Goal: Task Accomplishment & Management: Manage account settings

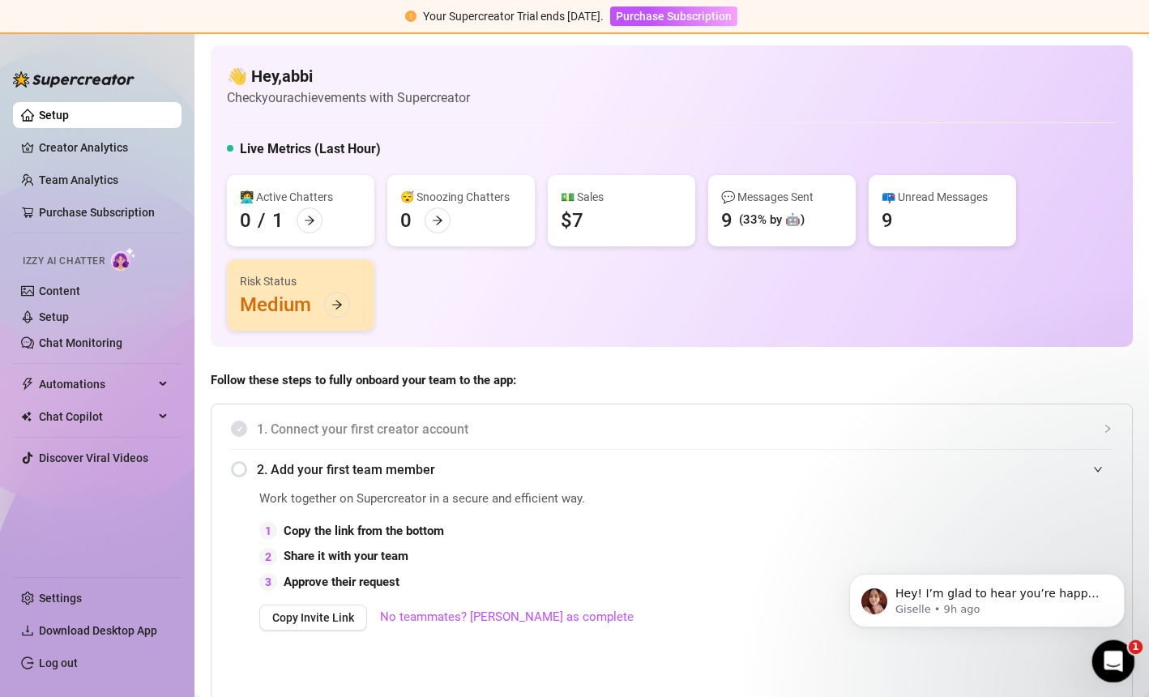
click at [1114, 657] on icon "Open Intercom Messenger" at bounding box center [1111, 659] width 27 height 27
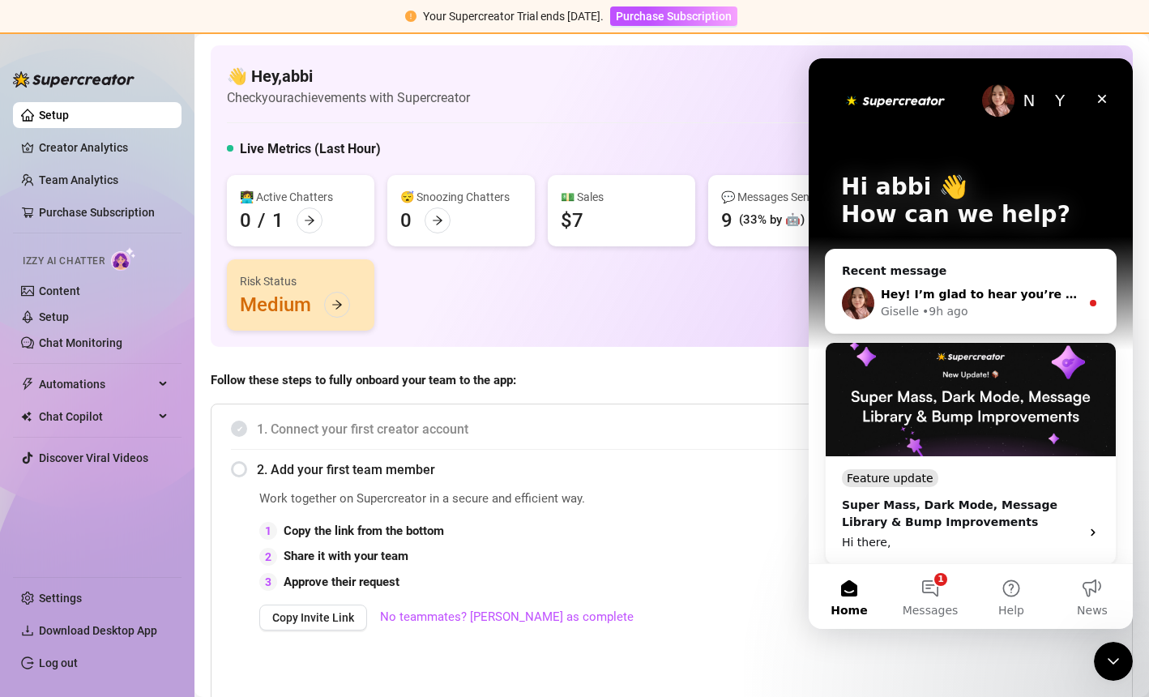
click at [1024, 310] on div "Giselle • 9h ago" at bounding box center [980, 311] width 199 height 17
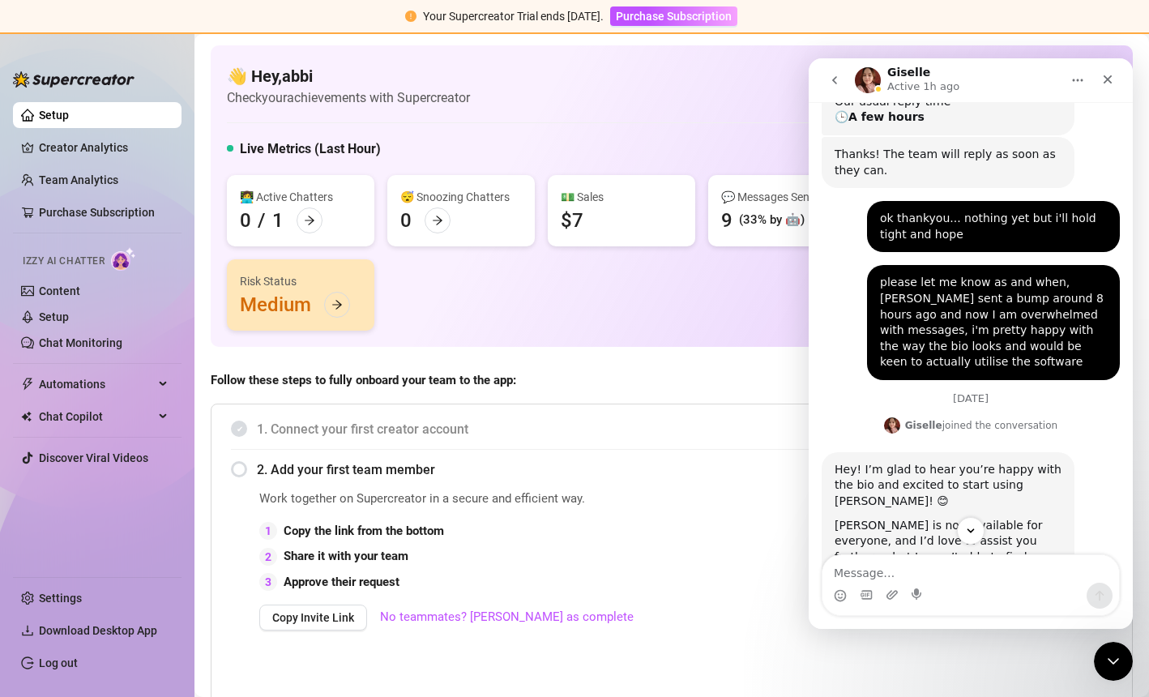
scroll to position [471, 0]
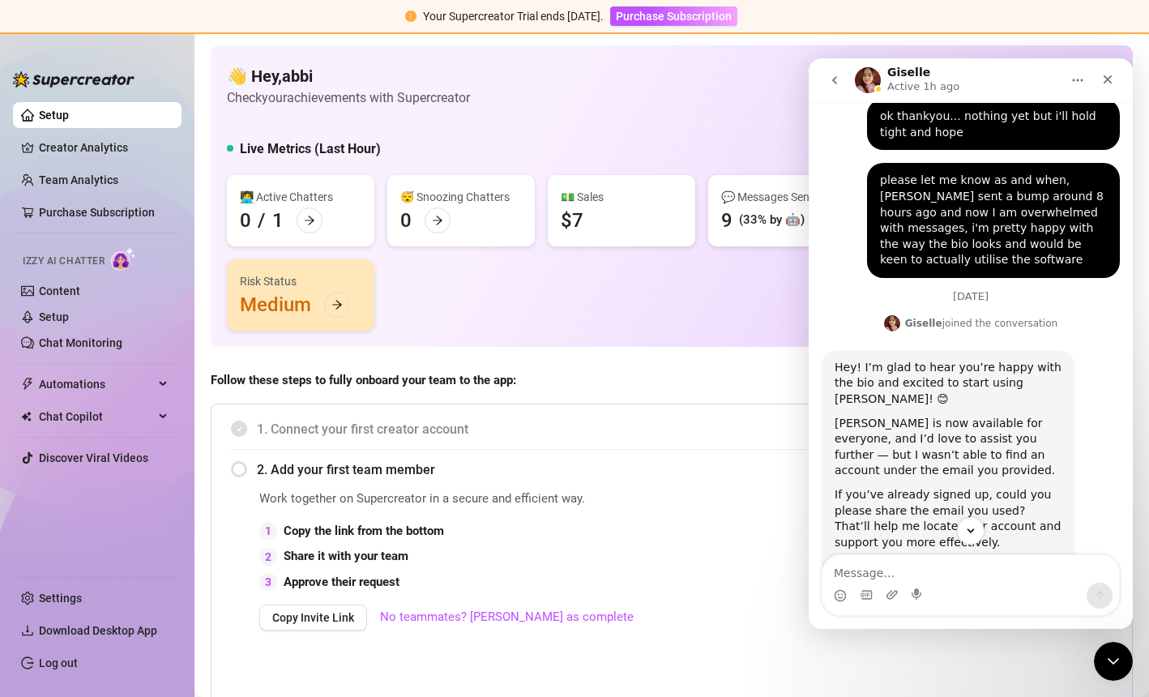
drag, startPoint x: 996, startPoint y: 368, endPoint x: 966, endPoint y: 645, distance: 278.8
click at [966, 645] on div "[DATE] Asked about Instructions to set up Izzy AI Learn how to set up your cont…" at bounding box center [971, 155] width 324 height 989
click at [80, 292] on link "Content" at bounding box center [59, 290] width 41 height 13
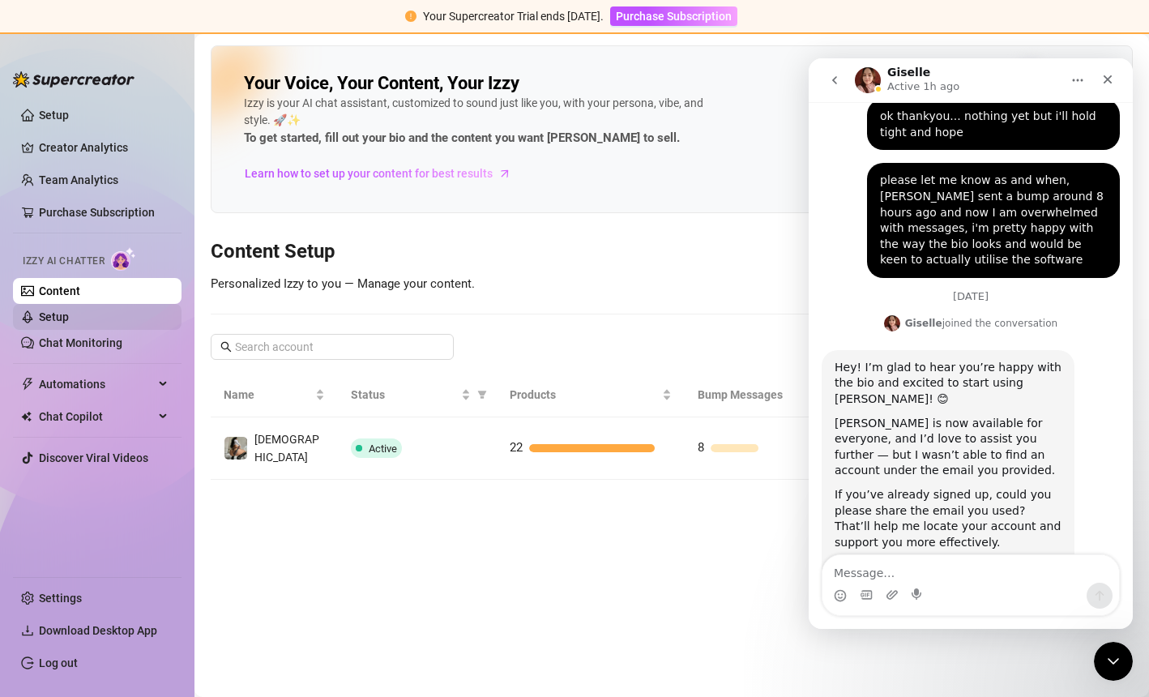
click at [69, 323] on link "Setup" at bounding box center [54, 316] width 30 height 13
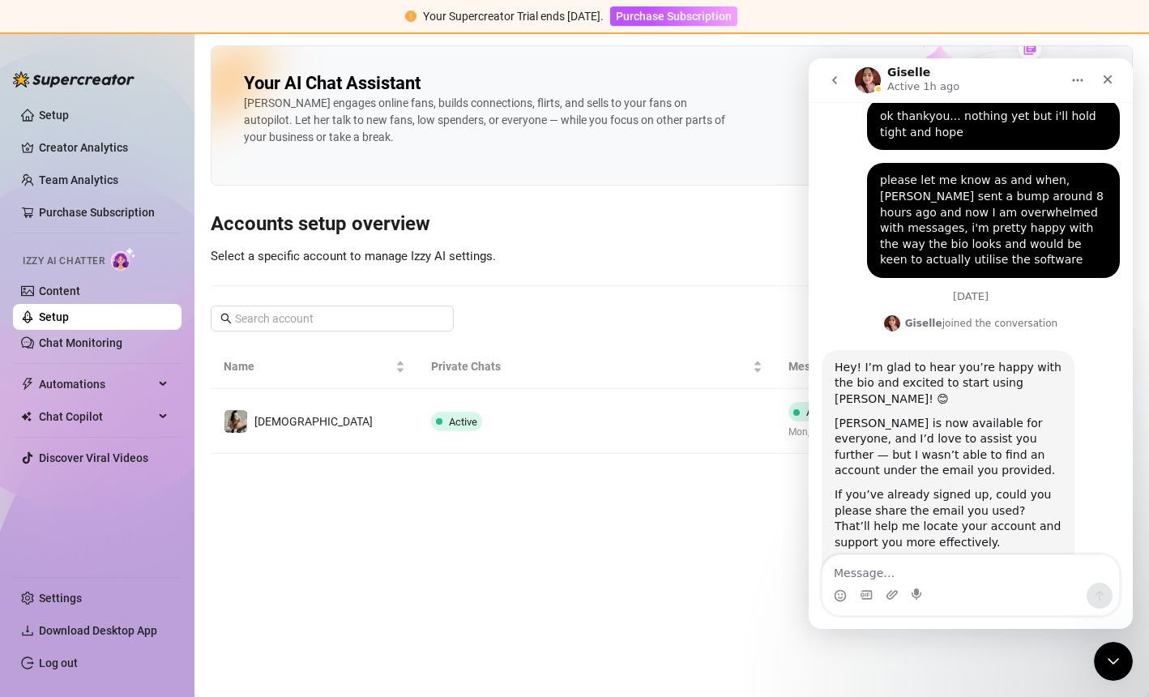
click at [77, 357] on ul "Setup Creator Analytics Team Analytics Purchase Subscription Izzy AI Chatter Co…" at bounding box center [97, 333] width 169 height 474
click at [58, 122] on link "Setup" at bounding box center [54, 115] width 30 height 13
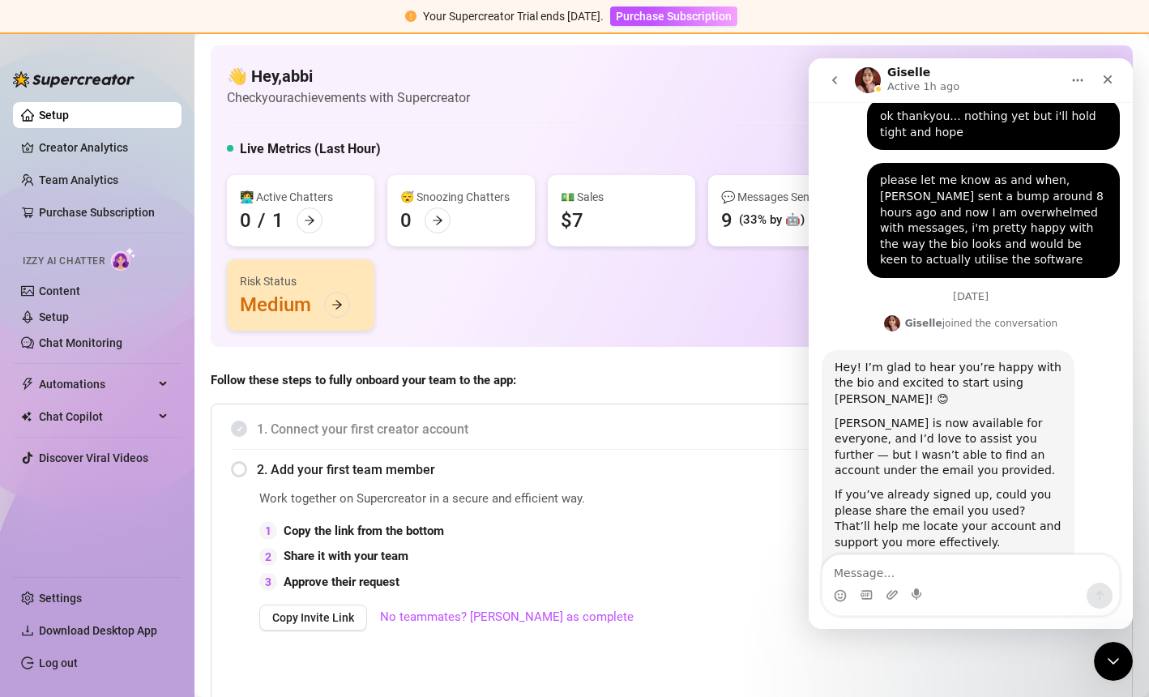
click at [524, 409] on div "1. Connect your first creator account 2. Add your first team member Work togeth…" at bounding box center [672, 563] width 922 height 319
drag, startPoint x: 520, startPoint y: 412, endPoint x: 463, endPoint y: 561, distance: 159.9
click at [466, 564] on div "1. Connect your first creator account 2. Add your first team member Work togeth…" at bounding box center [672, 563] width 922 height 319
click at [1116, 71] on div "Close" at bounding box center [1107, 79] width 29 height 29
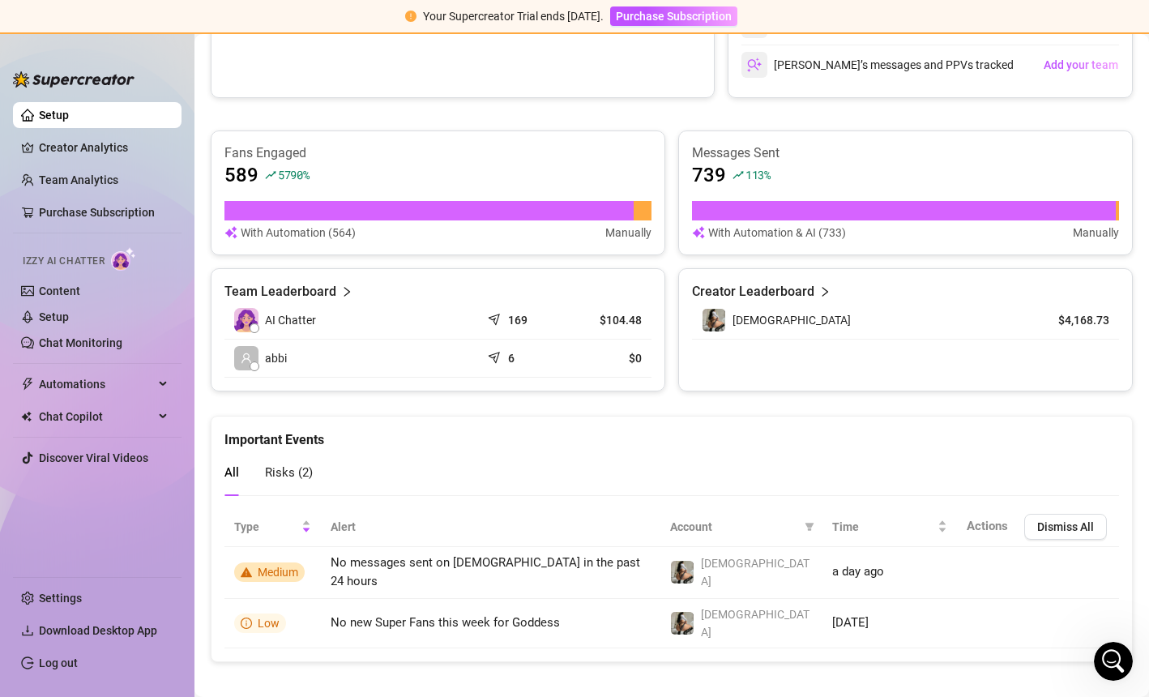
scroll to position [471, 0]
click at [291, 484] on div "Risks ( 2 )" at bounding box center [289, 473] width 48 height 46
click at [1106, 667] on div "Open Intercom Messenger" at bounding box center [1110, 658] width 53 height 53
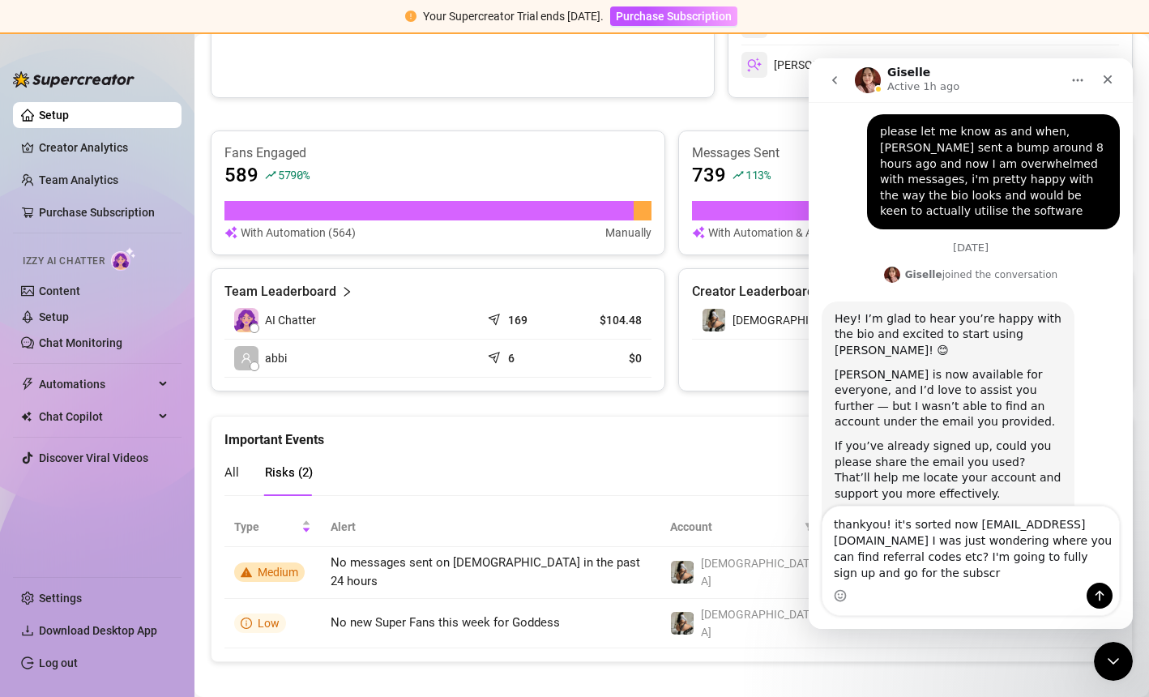
scroll to position [520, 0]
type textarea "thankyou! it's sorted now [EMAIL_ADDRESS][DOMAIN_NAME] I was just wondering whe…"
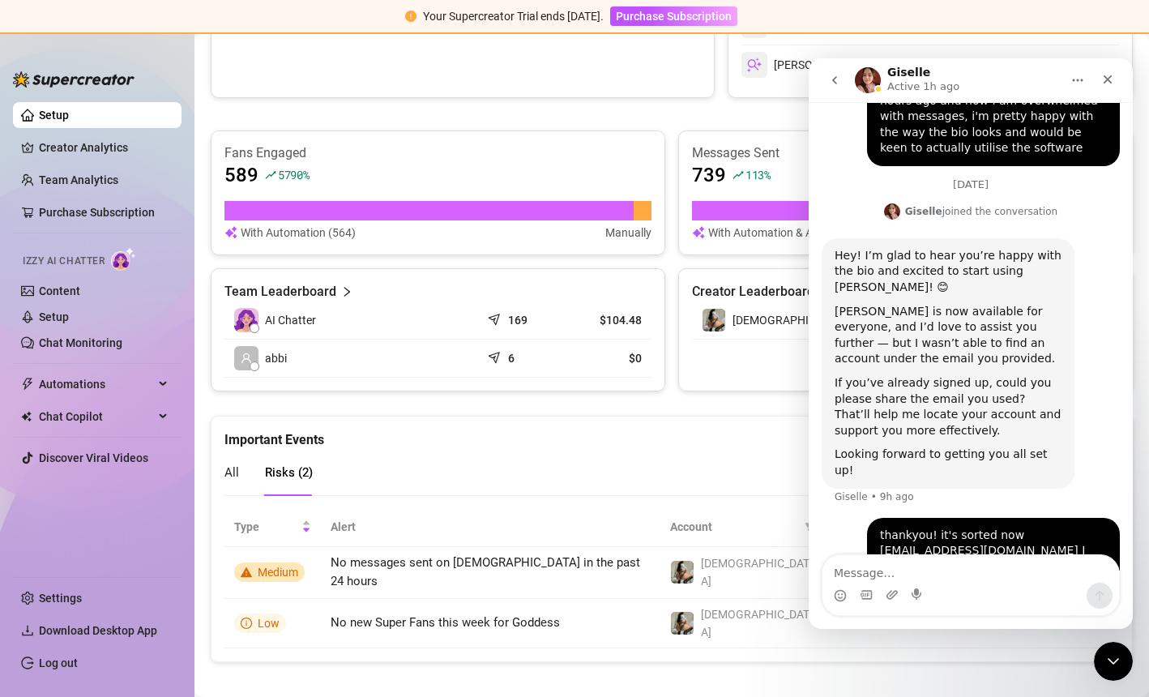
scroll to position [583, 0]
type textarea "got a few friends who are wanting to sign up"
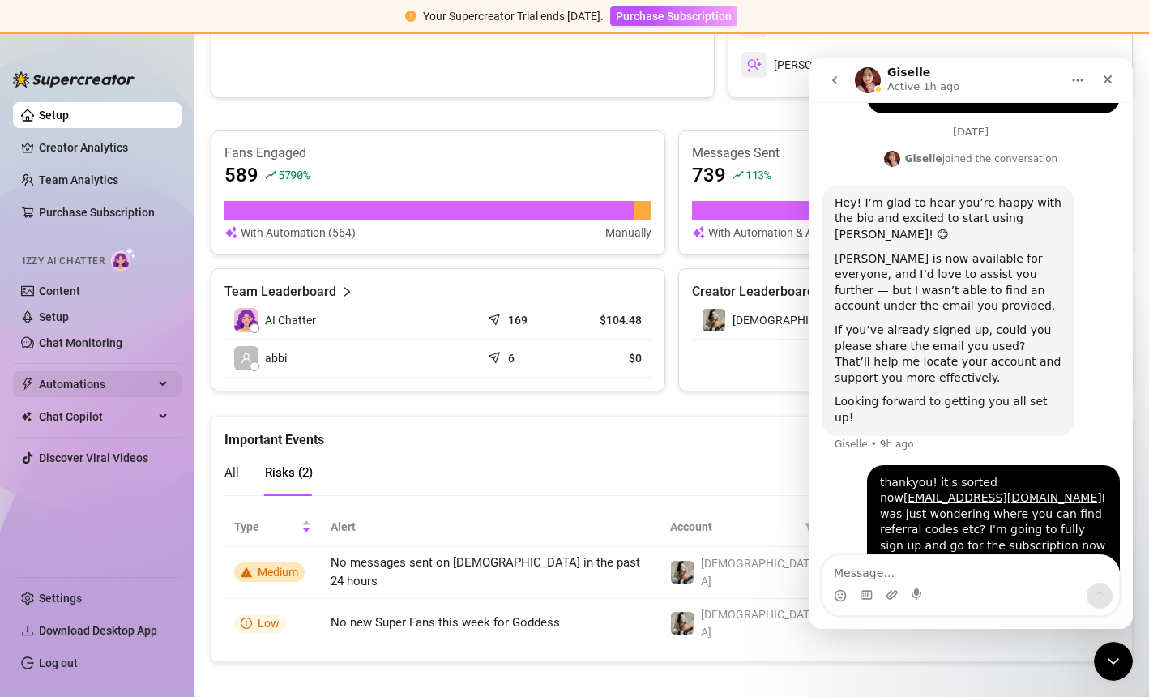
click at [71, 396] on span "Automations" at bounding box center [96, 384] width 115 height 26
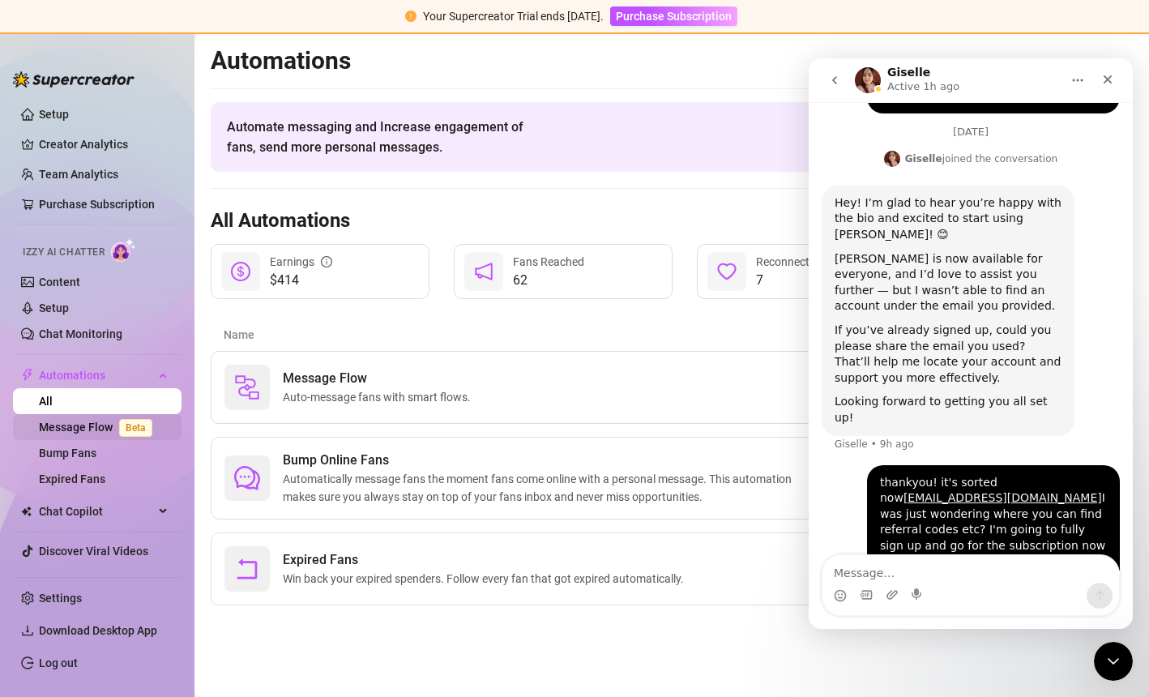
click at [84, 426] on link "Message Flow Beta" at bounding box center [99, 427] width 120 height 13
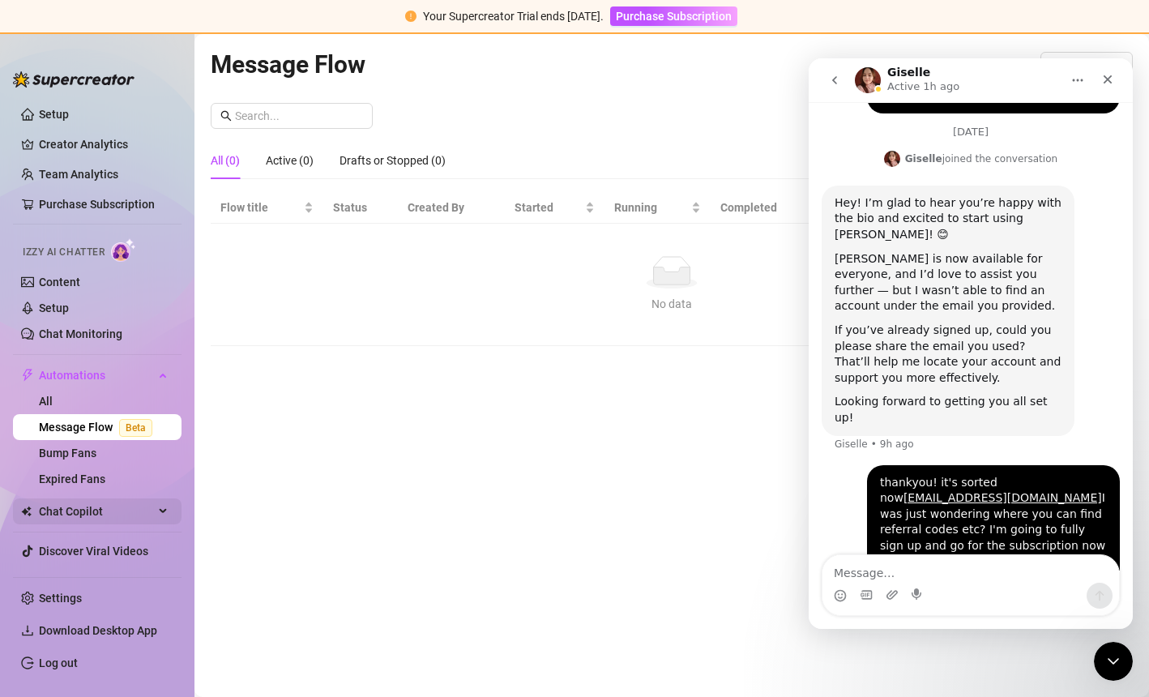
click at [79, 504] on span "Chat Copilot" at bounding box center [96, 511] width 115 height 26
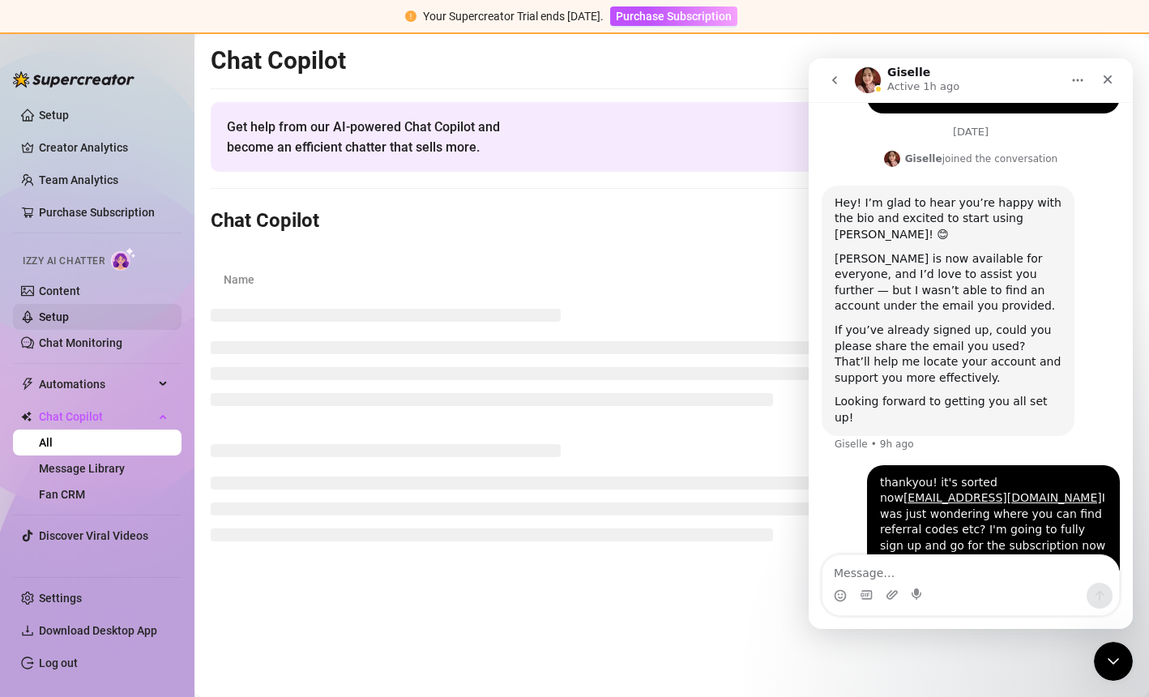
click at [69, 313] on link "Setup" at bounding box center [54, 316] width 30 height 13
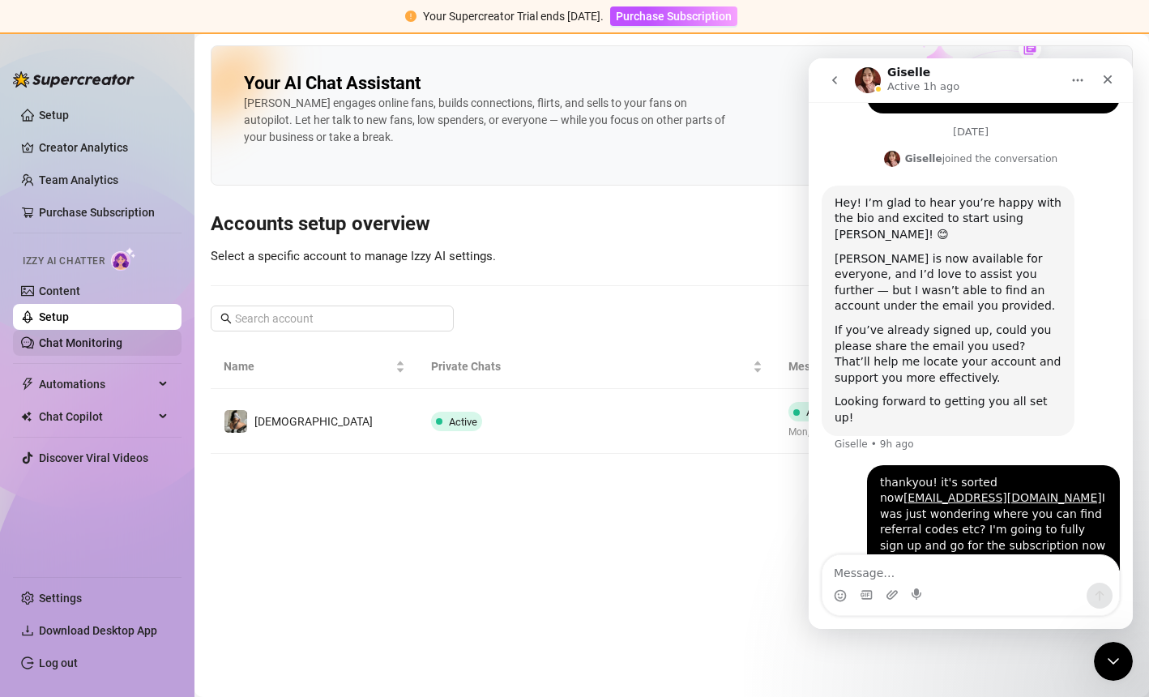
click at [66, 340] on link "Chat Monitoring" at bounding box center [80, 342] width 83 height 13
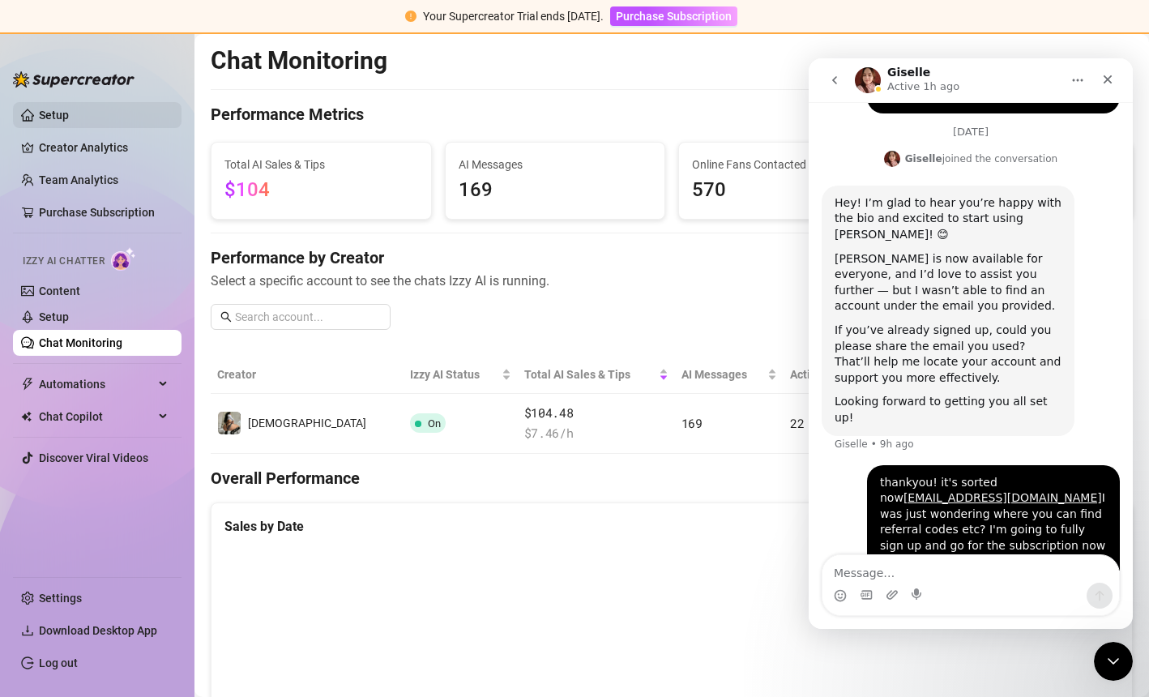
click at [69, 122] on link "Setup" at bounding box center [54, 115] width 30 height 13
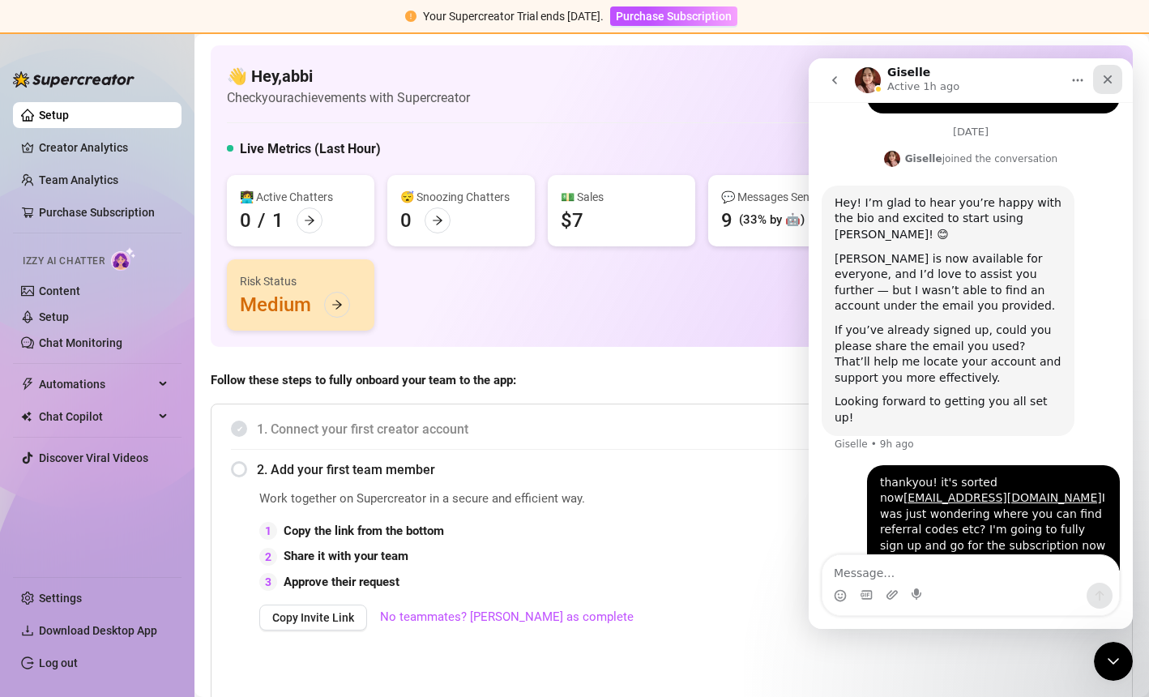
drag, startPoint x: 1114, startPoint y: 75, endPoint x: 1923, endPoint y: 133, distance: 811.0
click at [1114, 75] on div "Close" at bounding box center [1107, 79] width 29 height 29
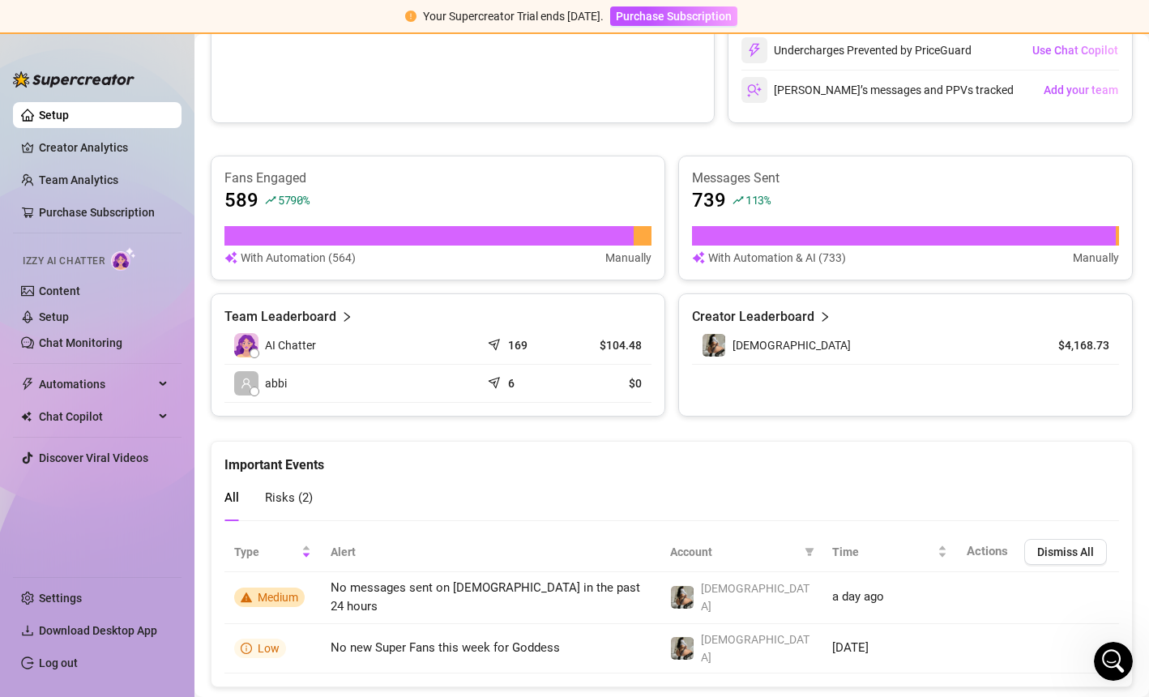
scroll to position [931, 0]
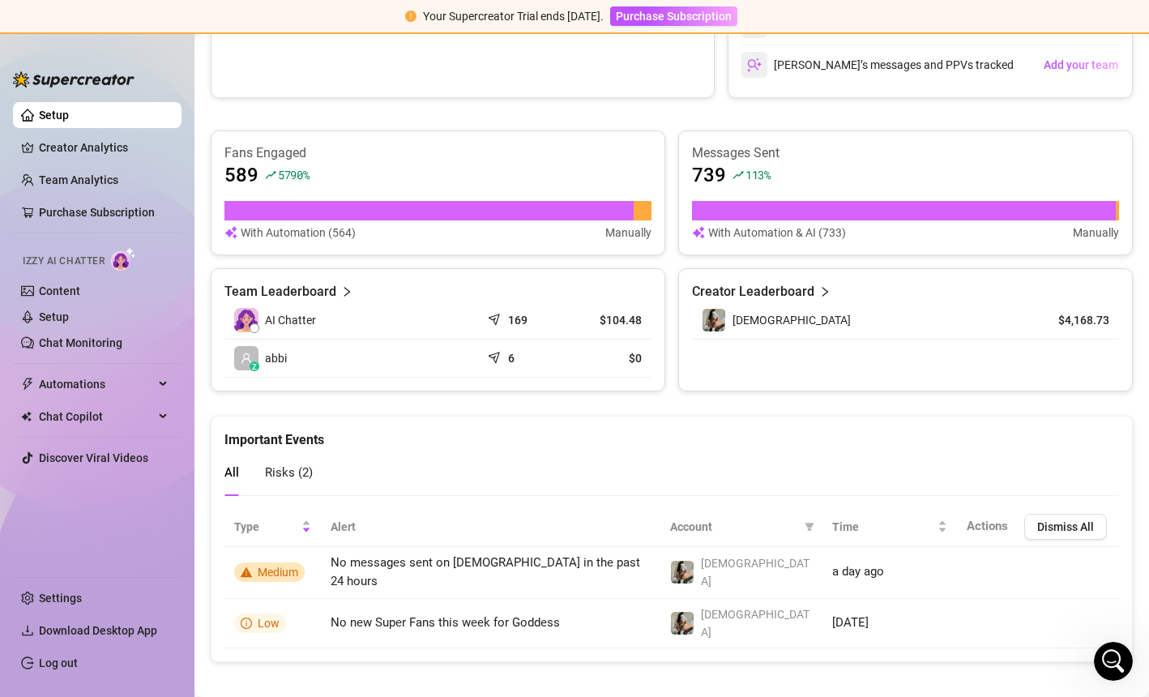
click at [912, 478] on div "All Risks ( 2 )" at bounding box center [672, 473] width 895 height 46
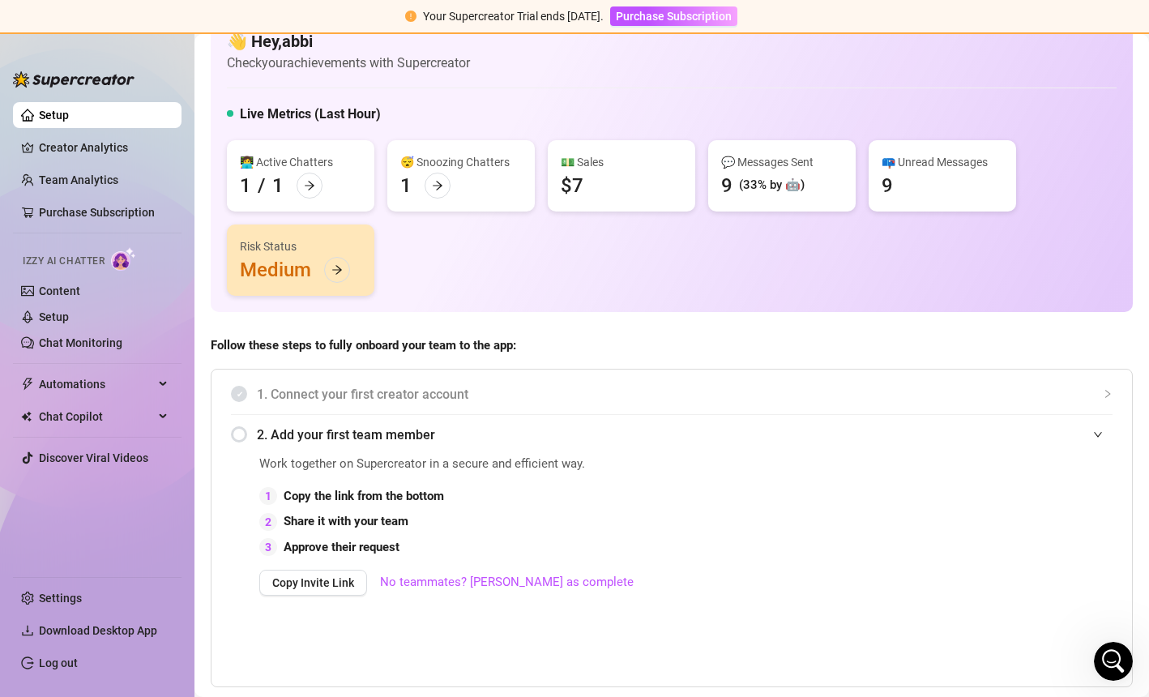
scroll to position [0, 0]
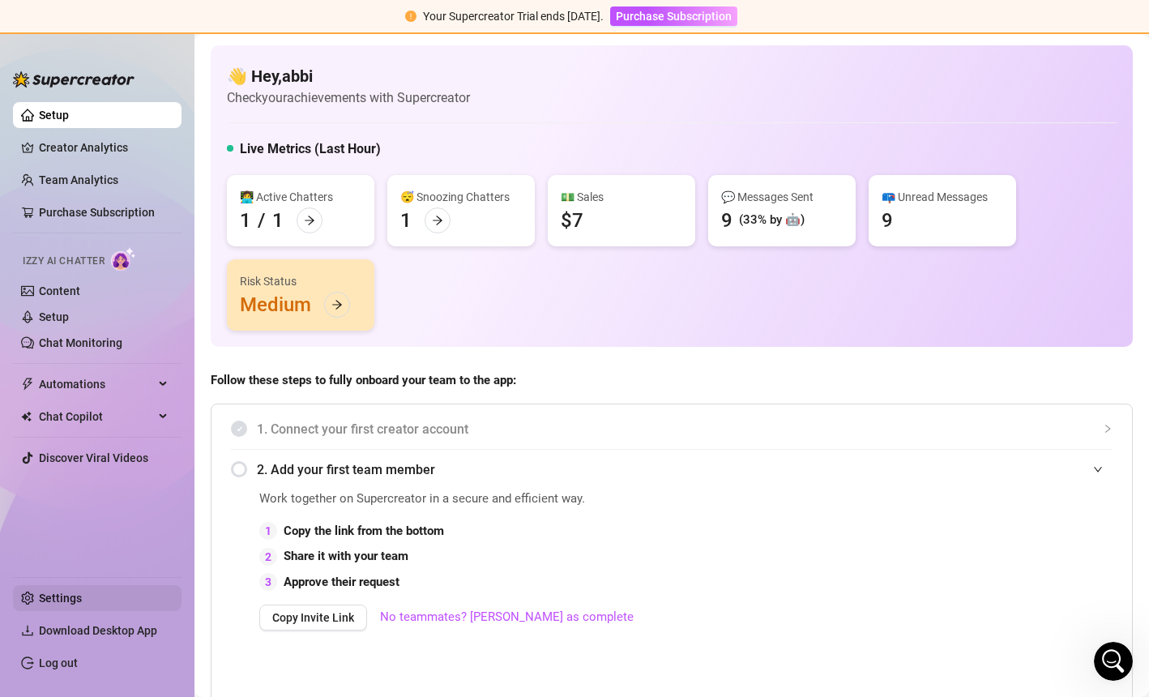
click at [82, 598] on link "Settings" at bounding box center [60, 598] width 43 height 13
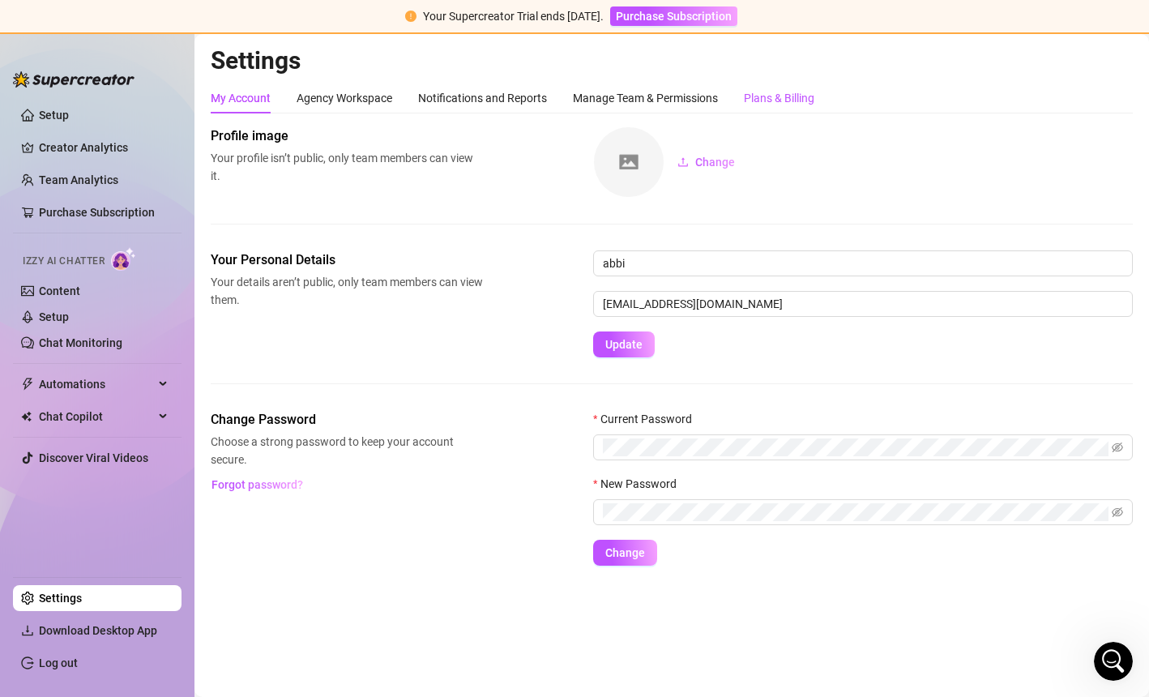
click at [812, 96] on div "Plans & Billing" at bounding box center [779, 98] width 71 height 18
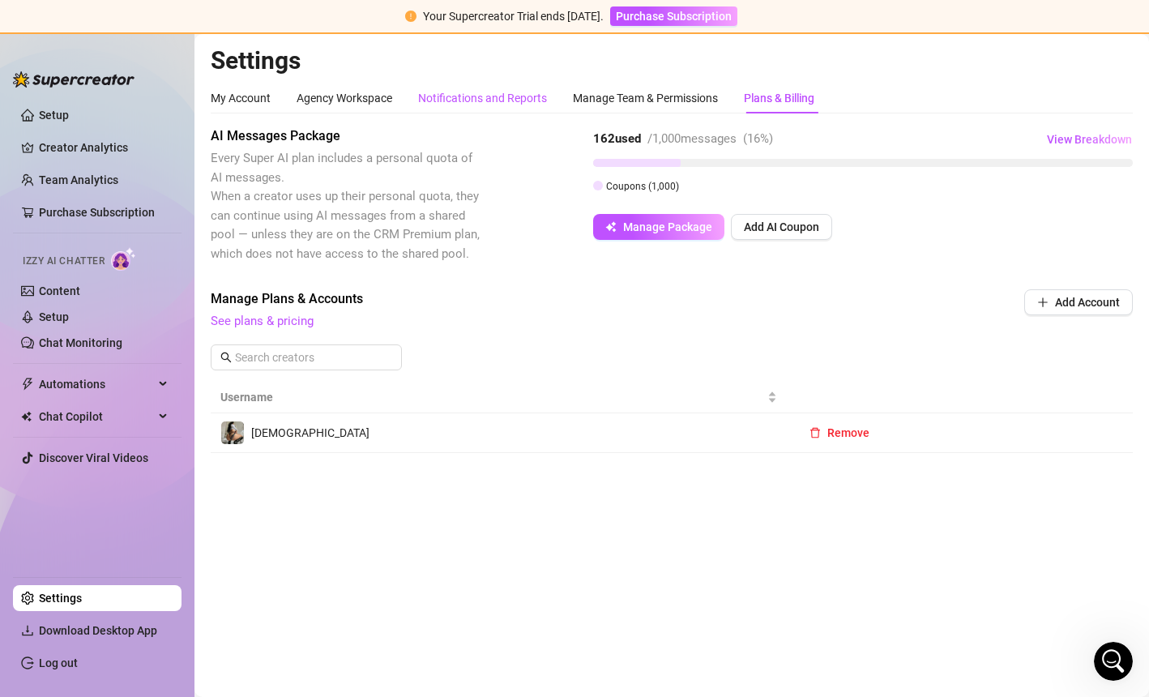
click at [497, 92] on div "Notifications and Reports" at bounding box center [482, 98] width 129 height 18
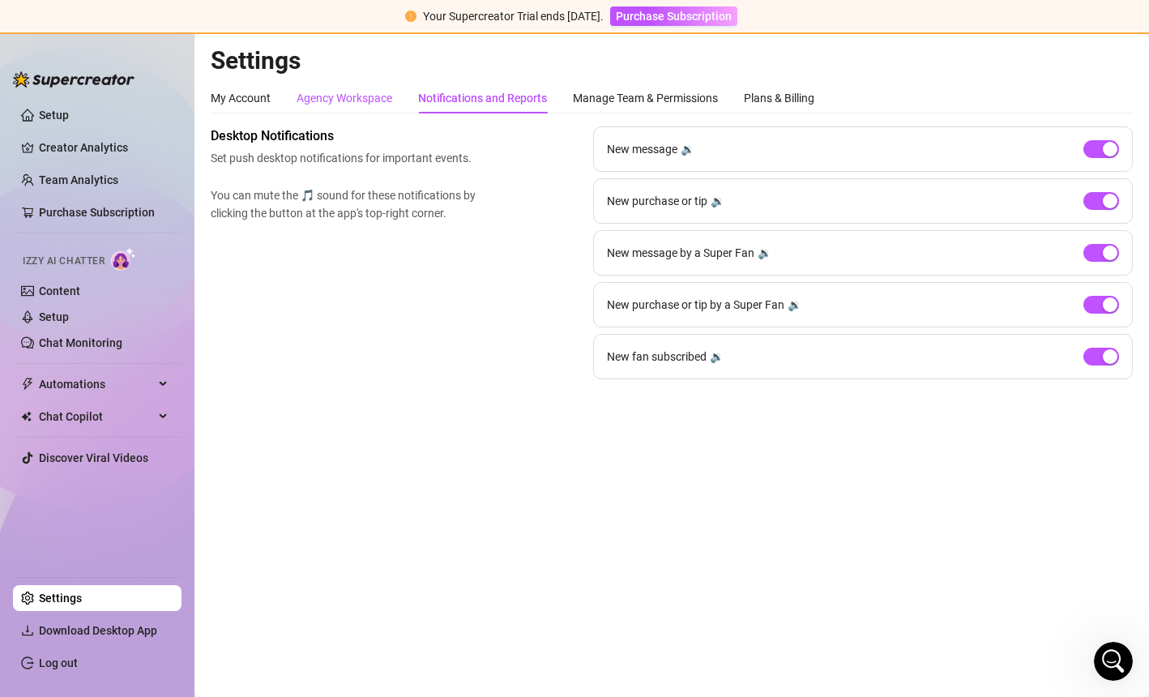
click at [371, 105] on div "Agency Workspace" at bounding box center [345, 98] width 96 height 18
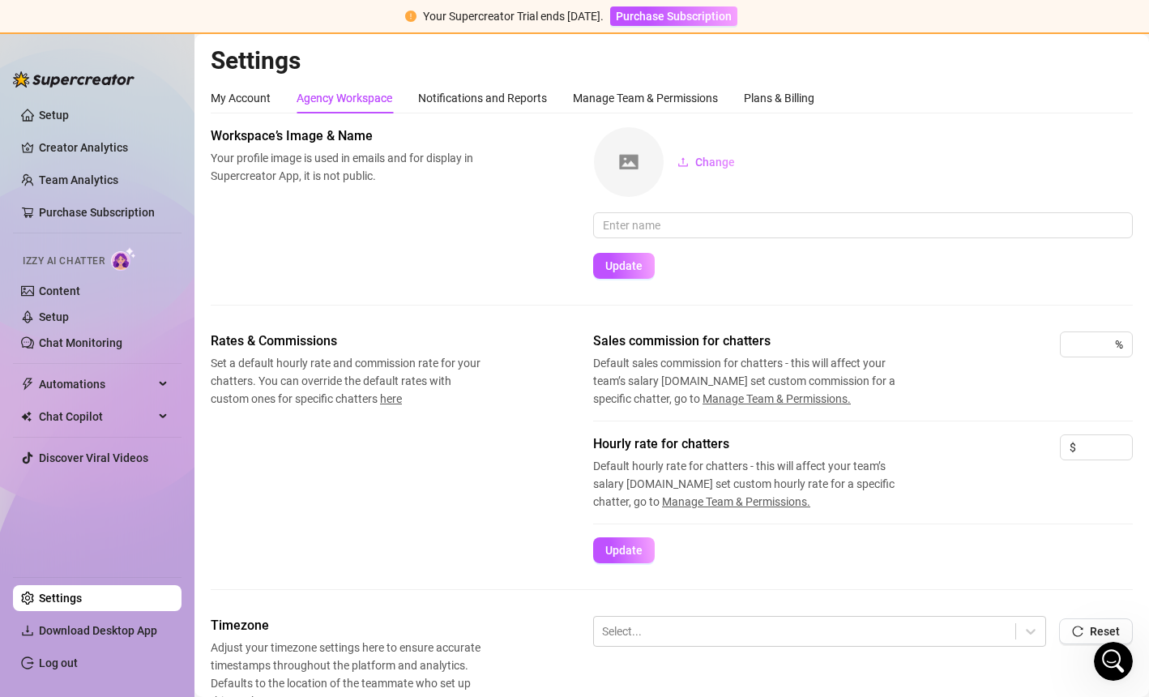
drag, startPoint x: 309, startPoint y: 288, endPoint x: 363, endPoint y: -84, distance: 376.0
click at [363, 34] on div "Settings My Account Agency Workspace Notifications and Reports Manage Team & Pe…" at bounding box center [672, 365] width 955 height 663
click at [349, 188] on div "Workspace’s Image & Name Your profile image is used in emails and for display i…" at bounding box center [672, 202] width 922 height 152
click at [486, 101] on div "Notifications and Reports" at bounding box center [482, 98] width 129 height 18
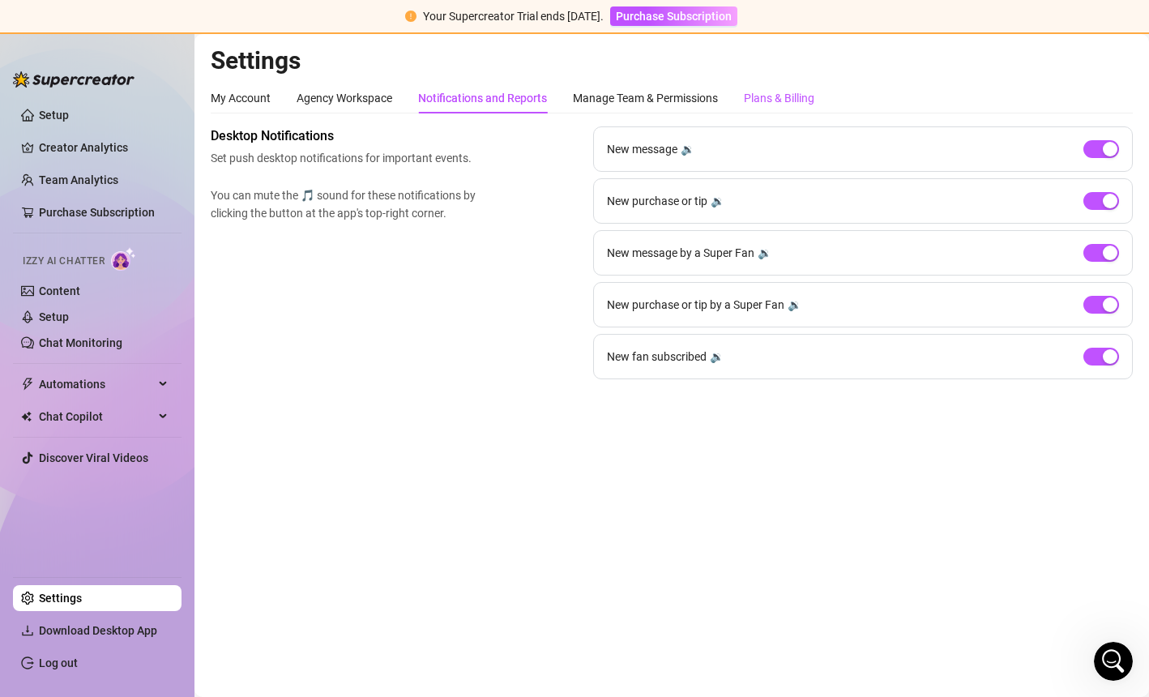
click at [798, 106] on div "Plans & Billing" at bounding box center [779, 98] width 71 height 18
